Goal: Task Accomplishment & Management: Use online tool/utility

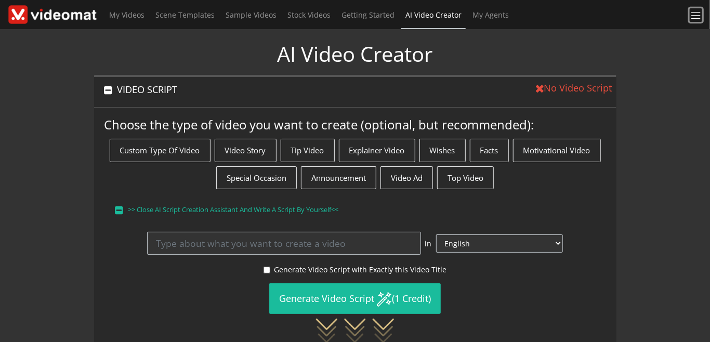
click at [695, 16] on span at bounding box center [696, 16] width 12 height 12
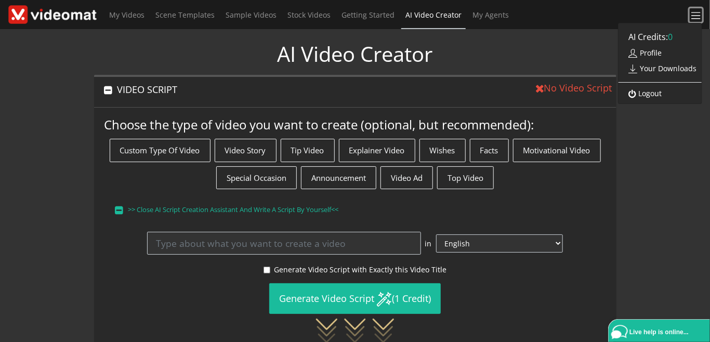
click at [695, 16] on span at bounding box center [696, 16] width 12 height 12
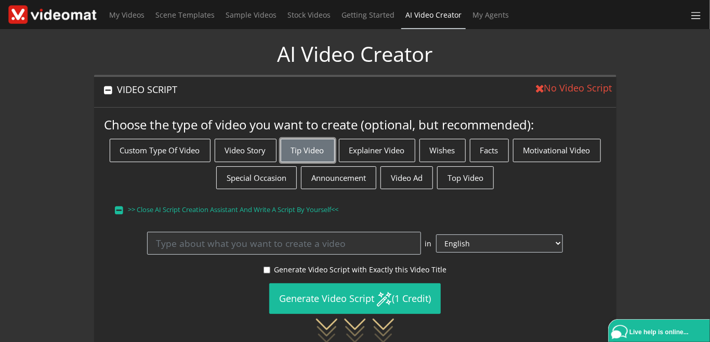
click at [302, 146] on button "Tip Video" at bounding box center [308, 150] width 54 height 23
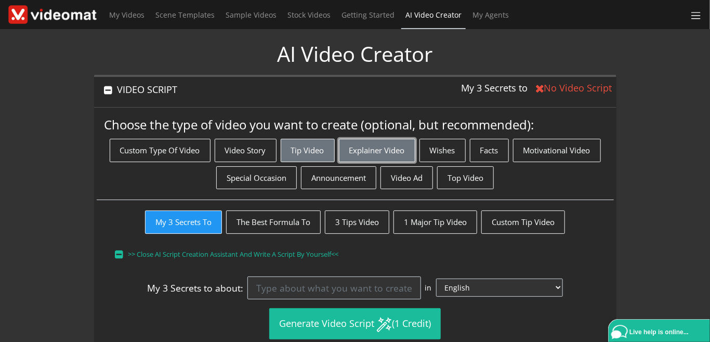
click at [365, 147] on button "Explainer Video" at bounding box center [377, 150] width 76 height 23
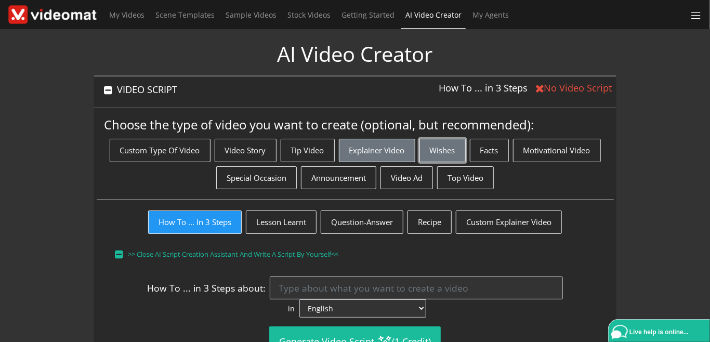
click at [429, 151] on button "Wishes" at bounding box center [443, 150] width 46 height 23
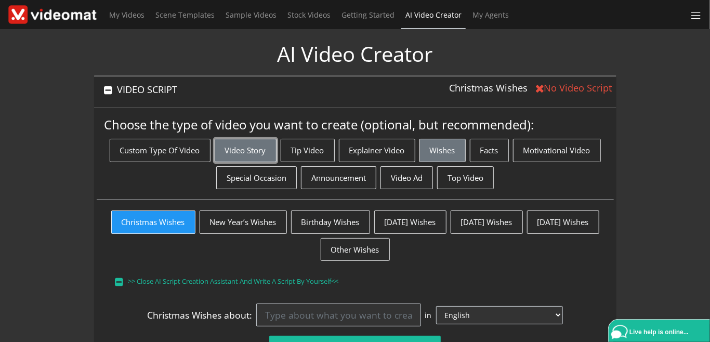
click at [245, 149] on button "Video Story" at bounding box center [246, 150] width 62 height 23
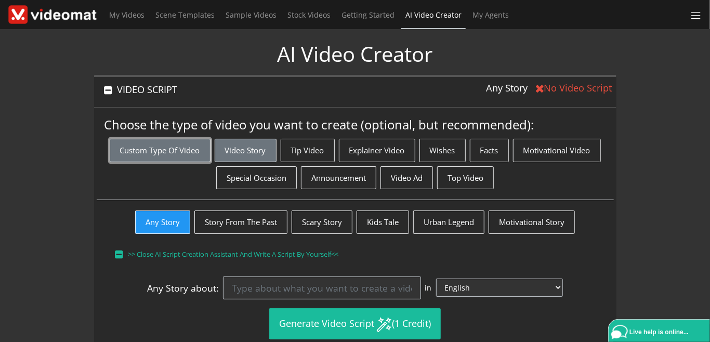
click at [182, 149] on button "Custom Type of Video" at bounding box center [160, 150] width 101 height 23
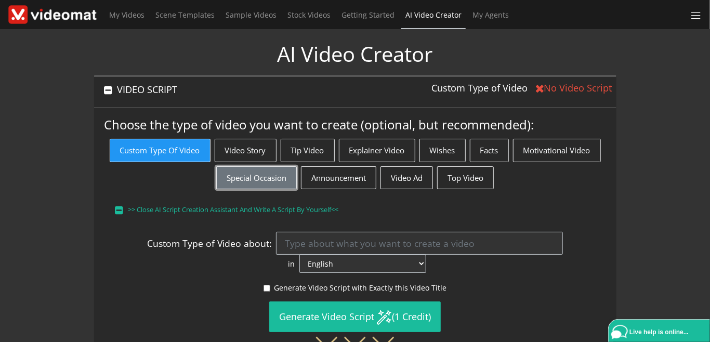
click at [261, 180] on button "Special Occasion" at bounding box center [256, 177] width 81 height 23
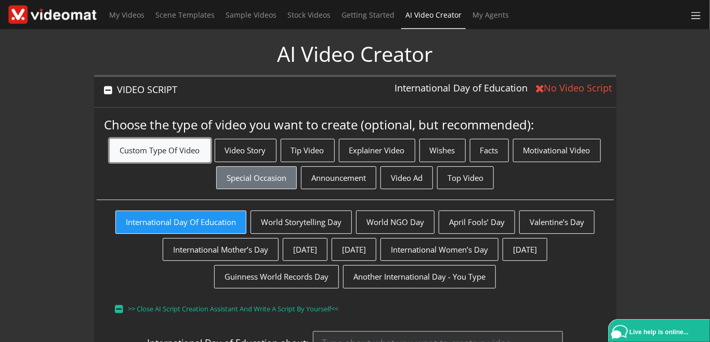
click at [134, 150] on button "Custom Type of Video" at bounding box center [160, 150] width 101 height 23
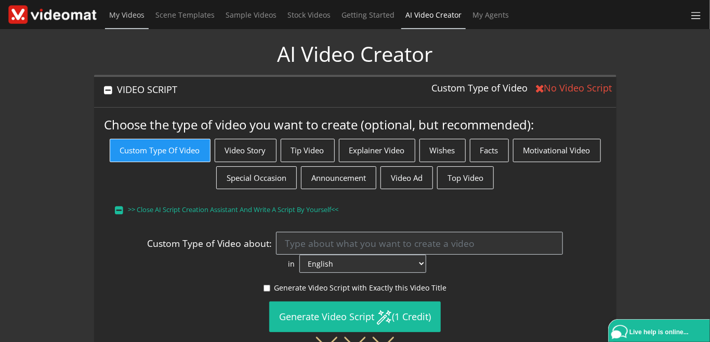
click at [132, 16] on span "My Videos" at bounding box center [126, 15] width 35 height 10
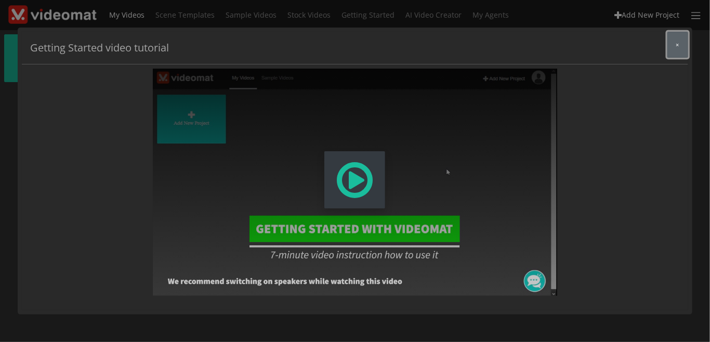
click at [676, 47] on button "×" at bounding box center [677, 45] width 21 height 26
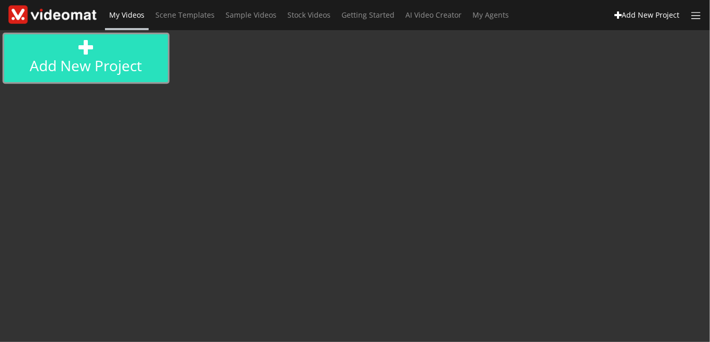
click at [116, 60] on link "Add new project" at bounding box center [86, 58] width 164 height 48
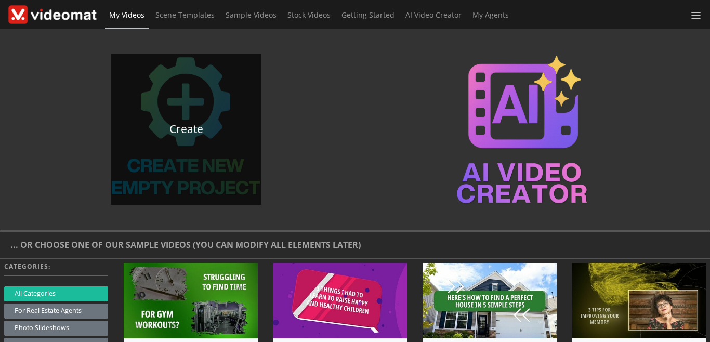
click at [186, 143] on div "Create" at bounding box center [186, 129] width 151 height 151
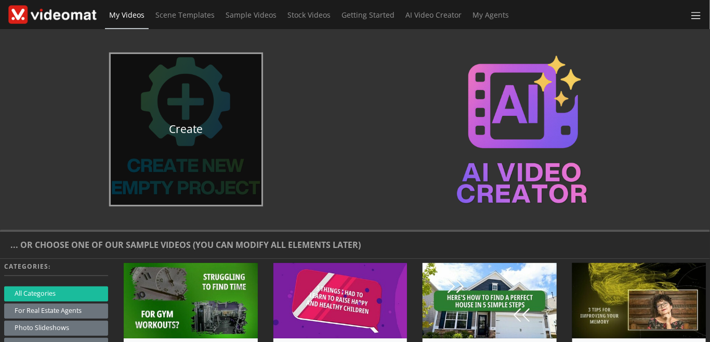
click at [182, 128] on link "Create" at bounding box center [186, 129] width 151 height 151
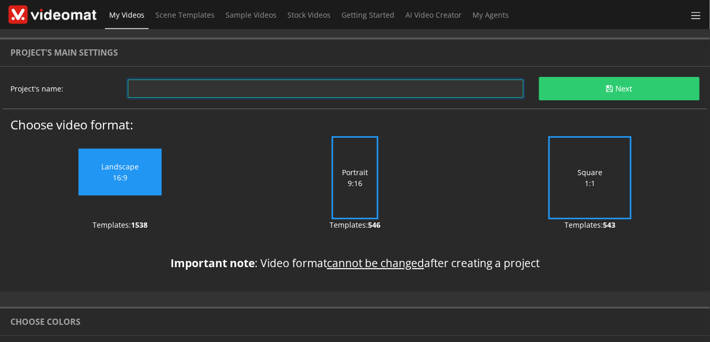
click at [178, 95] on input "text" at bounding box center [326, 89] width 396 height 18
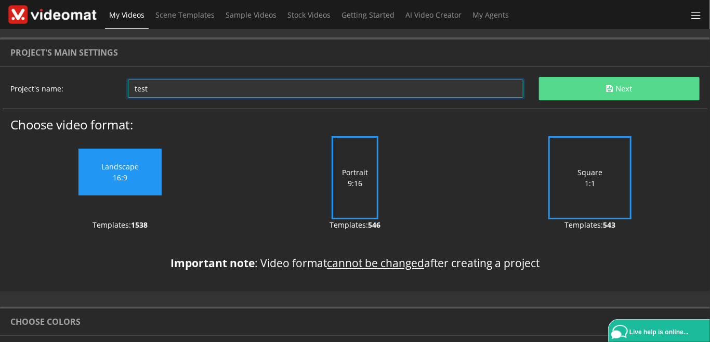
type input "test"
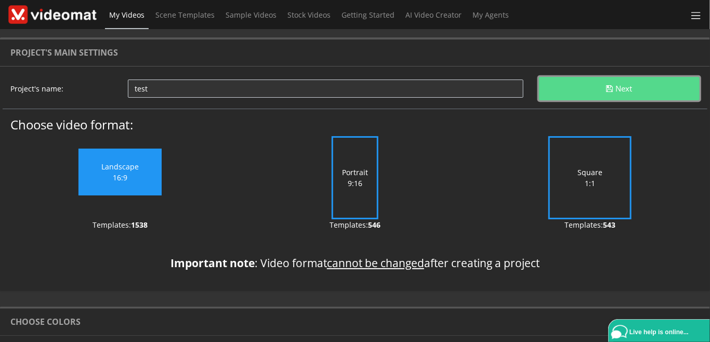
click at [600, 99] on button "Next" at bounding box center [619, 88] width 161 height 23
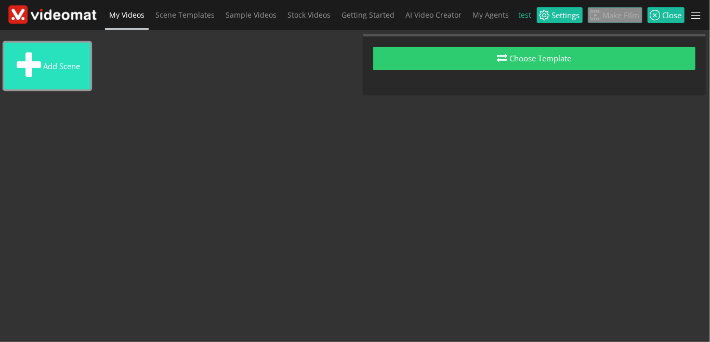
click at [78, 55] on button "Add scene" at bounding box center [47, 66] width 86 height 47
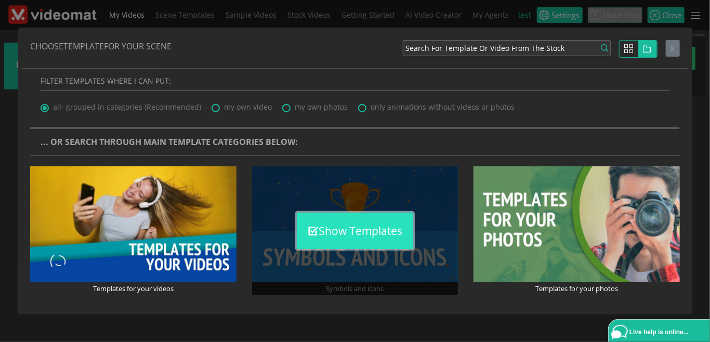
click at [321, 232] on button "Show Templates" at bounding box center [355, 231] width 116 height 36
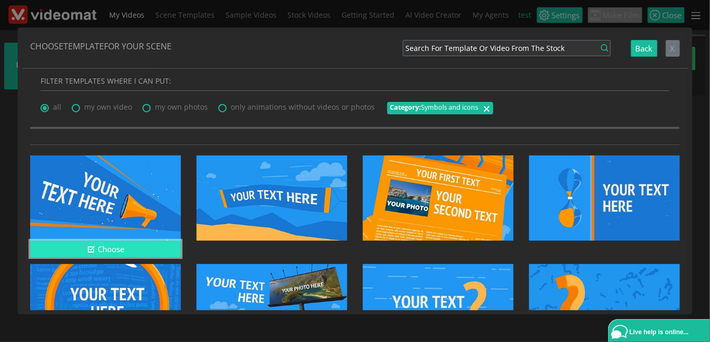
click at [103, 246] on button "Choose" at bounding box center [105, 249] width 151 height 17
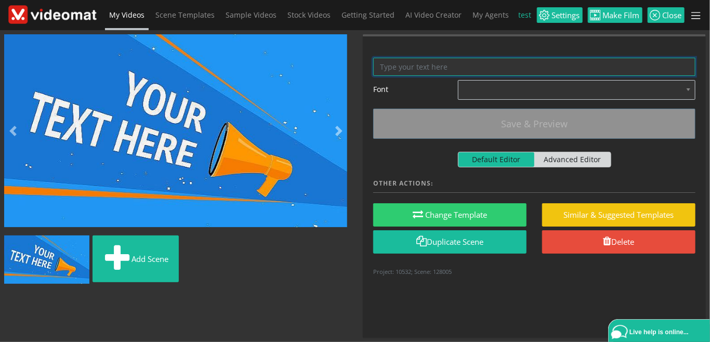
click at [393, 63] on textarea at bounding box center [534, 67] width 322 height 18
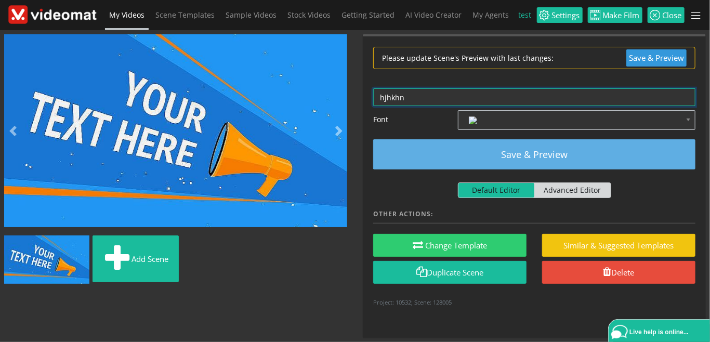
type textarea "hjhkhn"
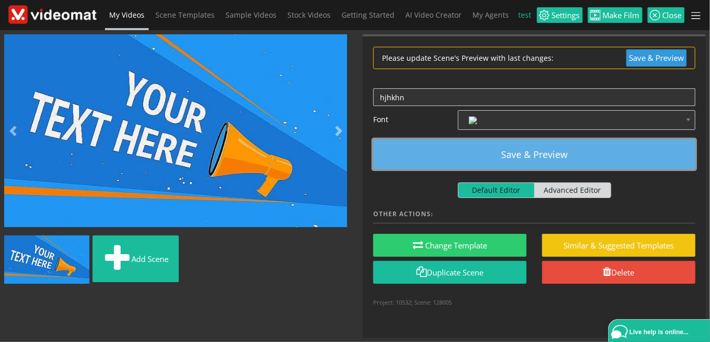
click at [452, 147] on button "Save & Preview" at bounding box center [534, 154] width 322 height 30
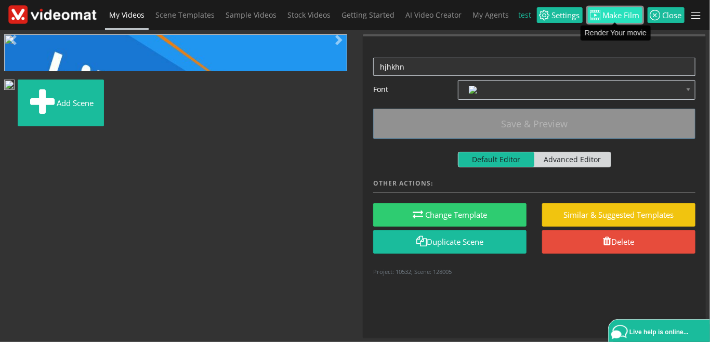
click at [624, 19] on span "Make Film" at bounding box center [620, 15] width 39 height 8
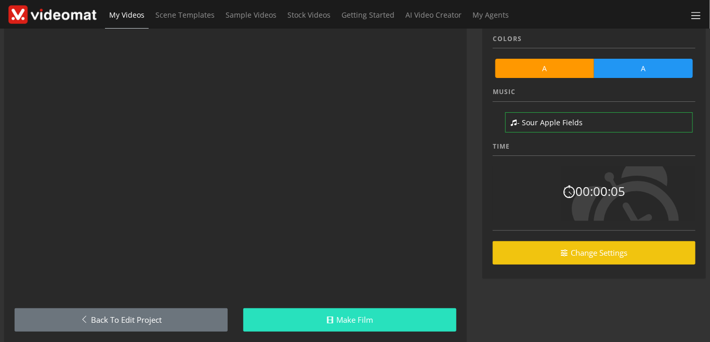
scroll to position [61, 0]
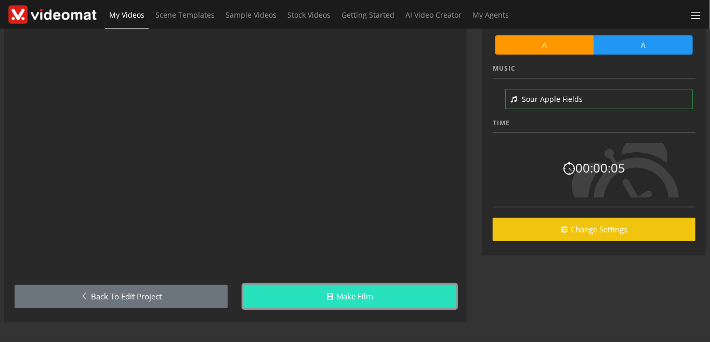
click at [336, 296] on link "Make Film" at bounding box center [349, 296] width 213 height 23
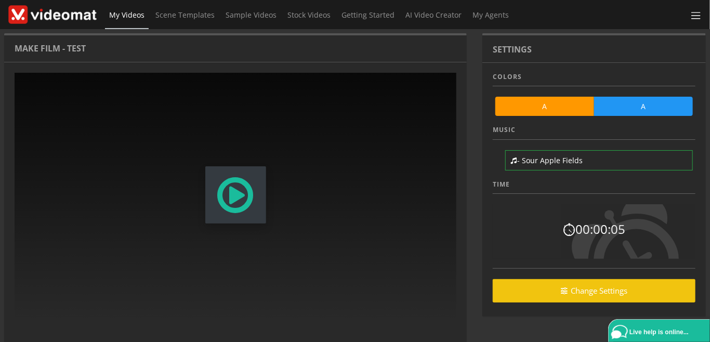
scroll to position [0, 0]
click at [217, 207] on span "Modal Window" at bounding box center [236, 195] width 40 height 46
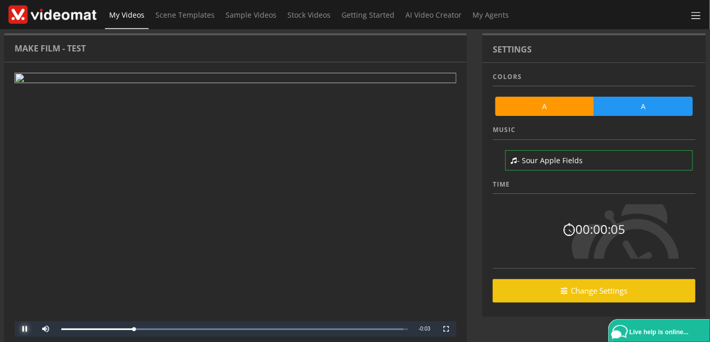
click at [22, 329] on span "Video Player" at bounding box center [25, 329] width 21 height 0
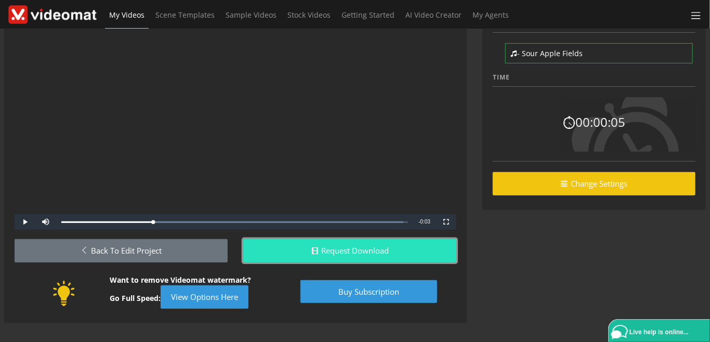
click at [336, 256] on button "Request Download" at bounding box center [349, 250] width 213 height 23
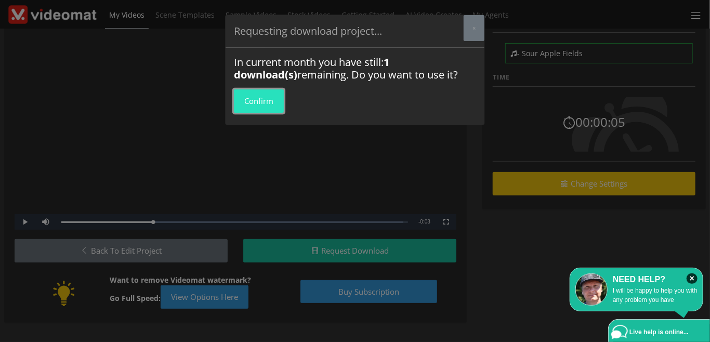
click at [257, 101] on button "Confirm" at bounding box center [259, 100] width 50 height 23
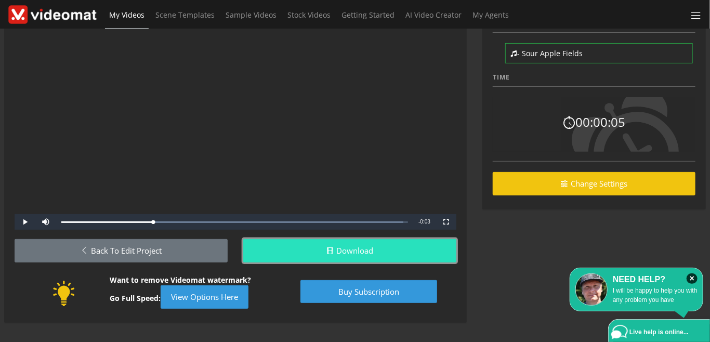
click at [294, 251] on link "Download" at bounding box center [349, 250] width 213 height 23
